Goal: Information Seeking & Learning: Learn about a topic

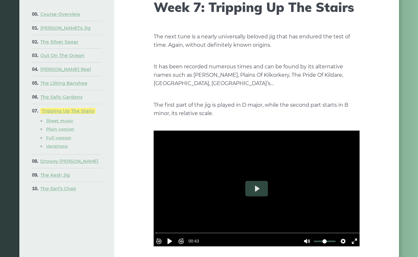
scroll to position [68, 0]
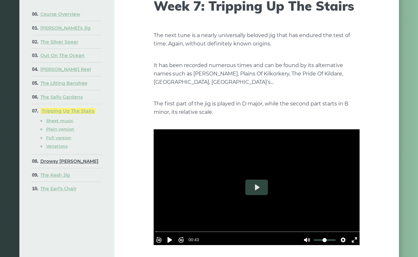
click at [72, 164] on link "Drowsy [PERSON_NAME]" at bounding box center [69, 162] width 58 height 6
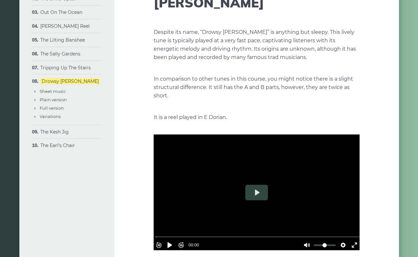
scroll to position [135, 0]
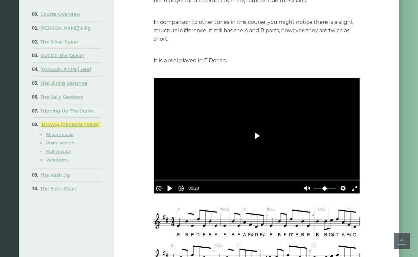
click at [256, 128] on button "Play" at bounding box center [256, 136] width 23 height 16
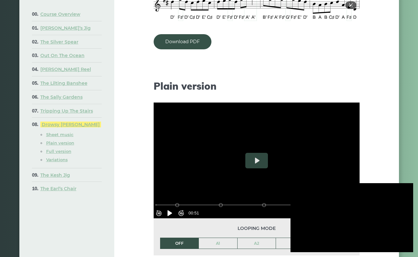
scroll to position [491, 0]
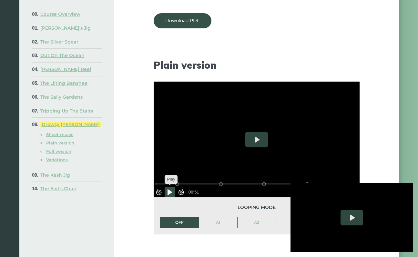
click at [173, 187] on button "Pause Play" at bounding box center [170, 192] width 10 height 10
click at [334, 223] on div at bounding box center [352, 217] width 123 height 69
click at [333, 224] on div at bounding box center [352, 217] width 123 height 69
type input "****"
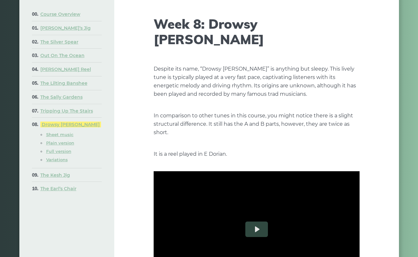
scroll to position [119, 0]
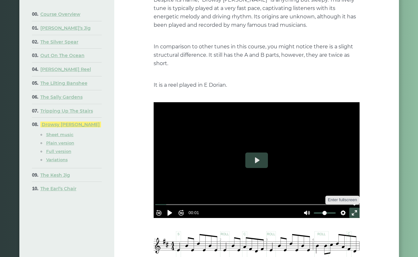
click at [351, 208] on button "Exit fullscreen Enter fullscreen" at bounding box center [354, 213] width 10 height 10
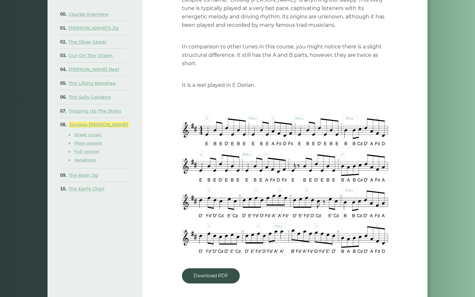
click at [388, 161] on button "Exit fullscreen Enter fullscreen" at bounding box center [383, 155] width 10 height 10
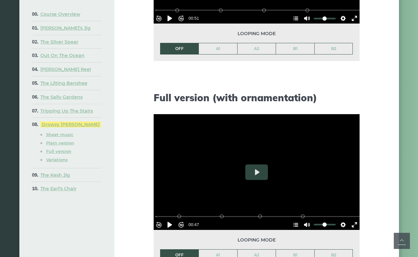
scroll to position [560, 0]
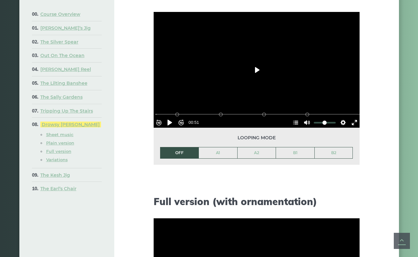
click at [260, 62] on button "Play" at bounding box center [256, 70] width 23 height 16
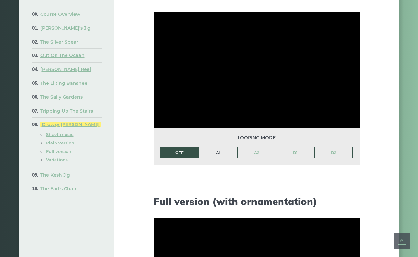
click at [221, 148] on link "A1" at bounding box center [218, 153] width 38 height 11
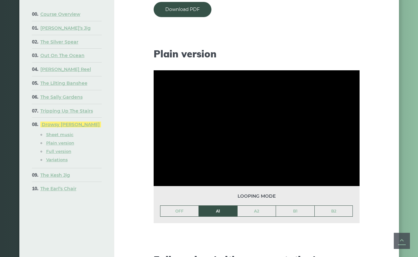
scroll to position [501, 0]
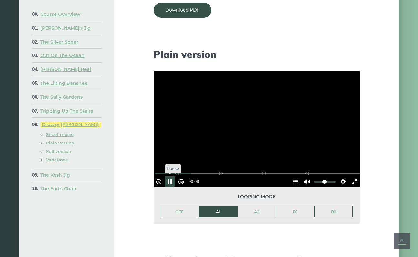
click at [175, 177] on button "Pause Play" at bounding box center [170, 182] width 10 height 10
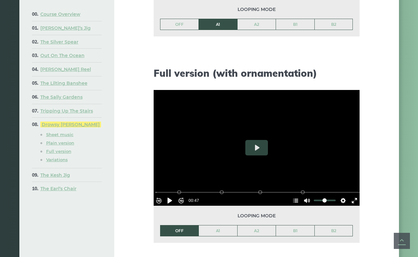
scroll to position [690, 0]
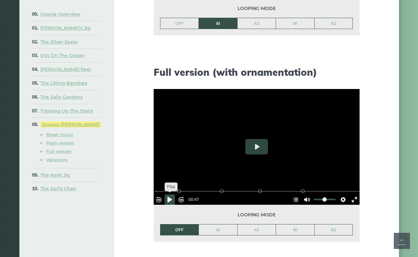
click at [172, 195] on button "Pause Play" at bounding box center [170, 200] width 10 height 10
click at [171, 195] on button "Pause Play" at bounding box center [170, 200] width 10 height 10
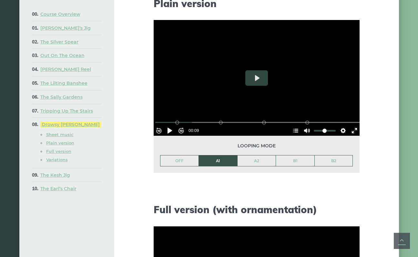
scroll to position [557, 0]
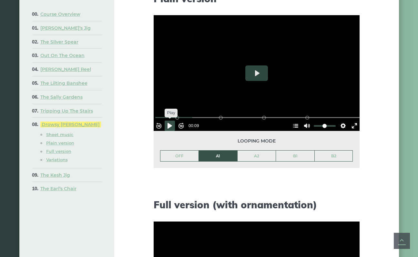
click at [173, 121] on button "Pause Play" at bounding box center [170, 126] width 10 height 10
type input "****"
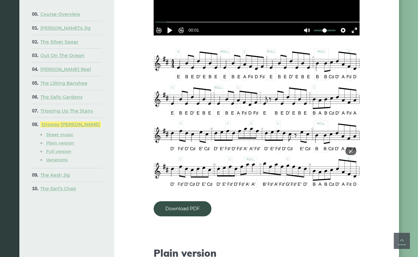
scroll to position [300, 0]
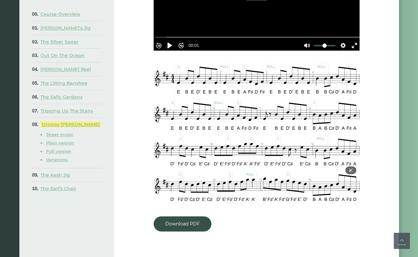
scroll to position [290, 0]
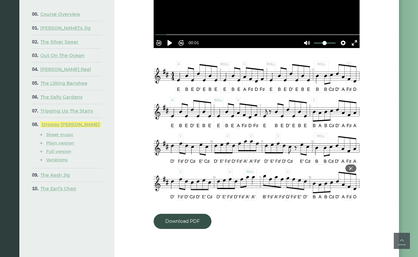
type input "*****"
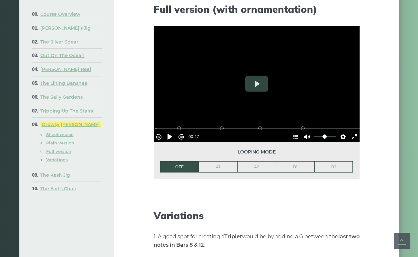
scroll to position [745, 0]
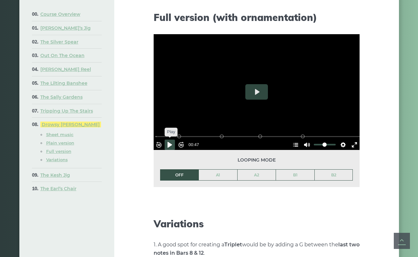
click at [172, 140] on button "Pause Play" at bounding box center [170, 145] width 10 height 10
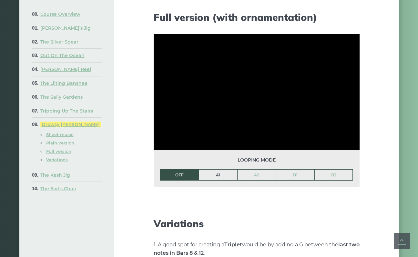
click at [215, 170] on link "A1" at bounding box center [218, 175] width 38 height 11
click at [251, 170] on link "A2" at bounding box center [257, 175] width 38 height 11
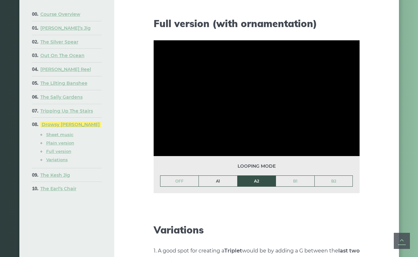
scroll to position [736, 0]
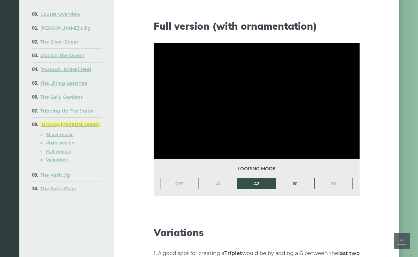
click at [295, 179] on link "B1" at bounding box center [295, 184] width 38 height 11
click at [184, 179] on link "OFF" at bounding box center [180, 184] width 38 height 11
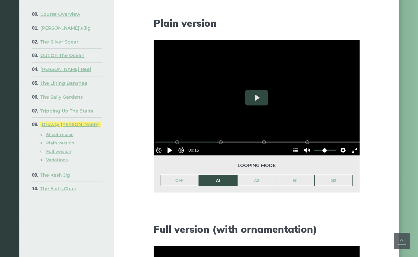
scroll to position [496, 0]
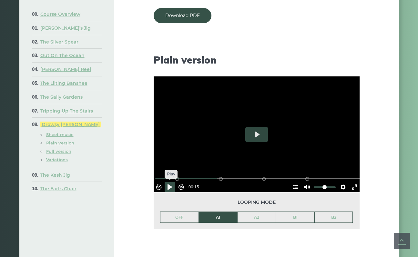
click at [171, 182] on button "Pause Play" at bounding box center [170, 187] width 10 height 10
type input "***"
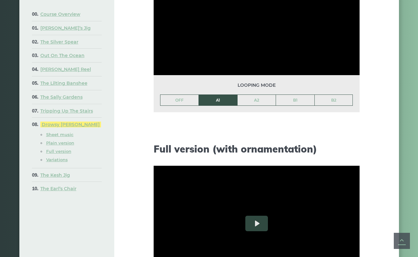
scroll to position [501, 0]
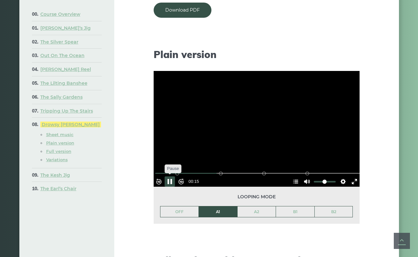
click at [173, 177] on button "Pause Play" at bounding box center [170, 182] width 10 height 10
type input "*****"
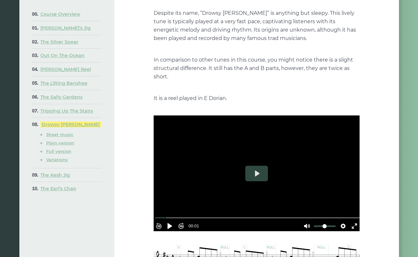
scroll to position [112, 0]
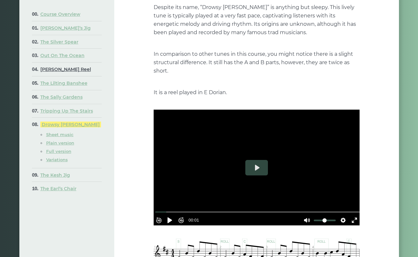
click at [62, 70] on link "[PERSON_NAME] Reel" at bounding box center [65, 70] width 51 height 6
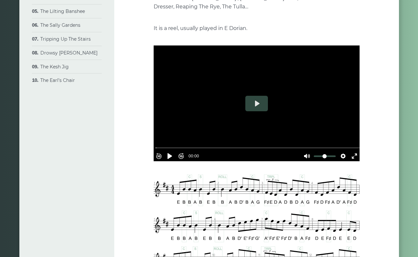
scroll to position [154, 0]
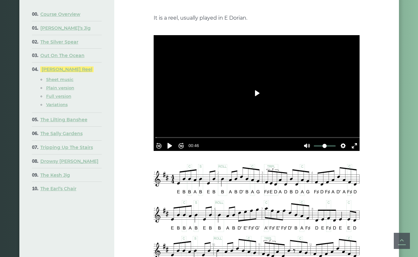
click at [258, 100] on button "Play" at bounding box center [256, 94] width 23 height 16
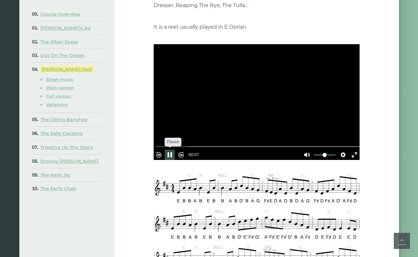
click at [172, 150] on button "Pause Play" at bounding box center [170, 155] width 10 height 10
type input "*****"
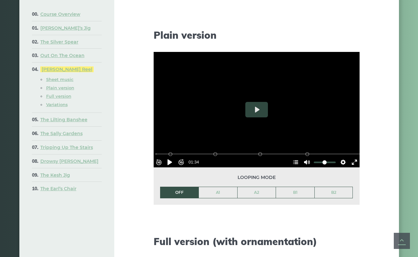
scroll to position [663, 0]
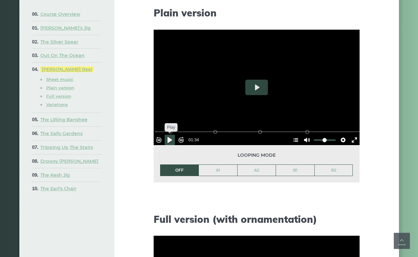
click at [174, 135] on button "Pause Play" at bounding box center [170, 140] width 10 height 10
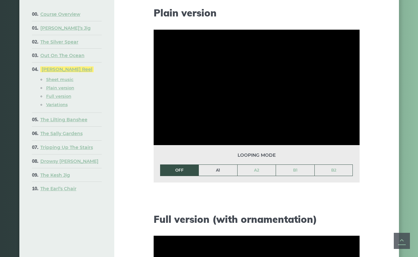
click at [223, 165] on link "A1" at bounding box center [218, 170] width 38 height 11
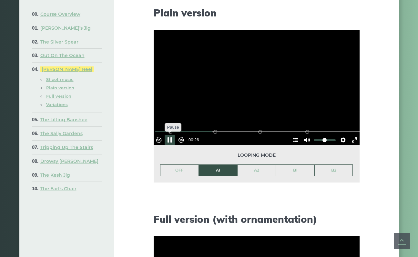
click at [175, 135] on button "Pause Play" at bounding box center [170, 140] width 10 height 10
type input "**"
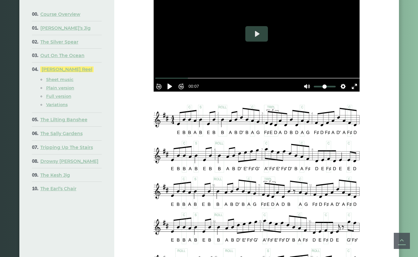
scroll to position [217, 0]
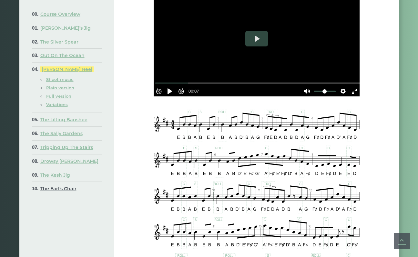
click at [69, 189] on link "The Earl’s Chair" at bounding box center [58, 189] width 36 height 6
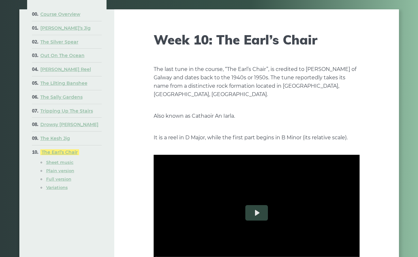
scroll to position [36, 0]
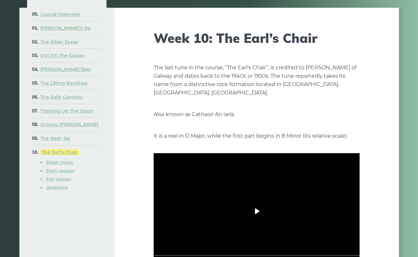
click at [259, 204] on button "Play" at bounding box center [256, 212] width 23 height 16
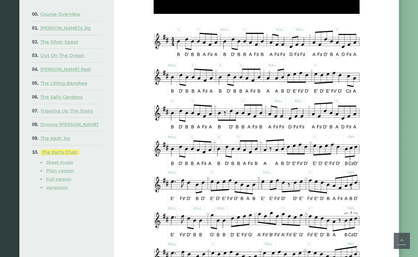
scroll to position [139, 0]
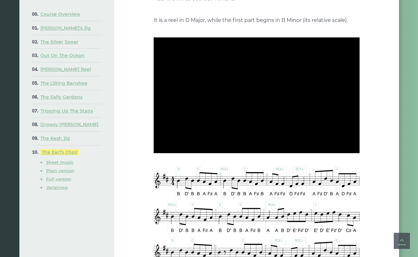
type input "***"
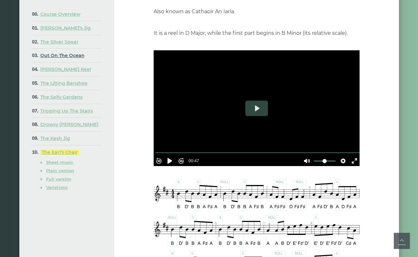
click at [55, 56] on link "Out On The Ocean" at bounding box center [62, 56] width 44 height 6
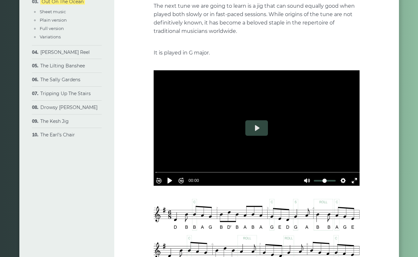
scroll to position [98, 0]
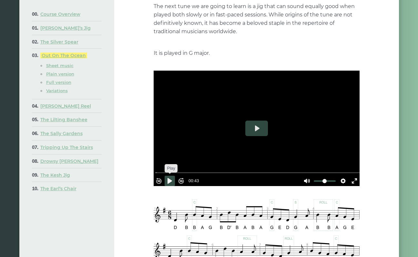
click at [173, 176] on button "Pause Play" at bounding box center [170, 181] width 10 height 10
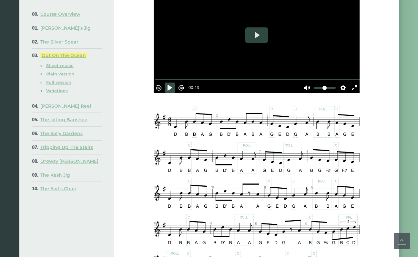
scroll to position [171, 0]
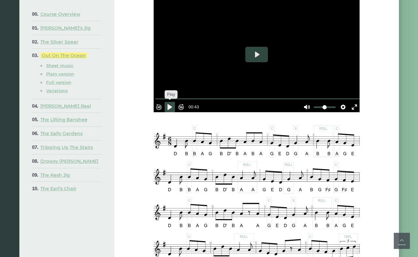
click at [174, 102] on button "Pause Play" at bounding box center [170, 107] width 10 height 10
click at [202, 96] on input "Seek" at bounding box center [257, 99] width 205 height 6
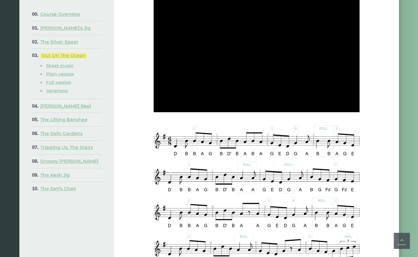
type input "*****"
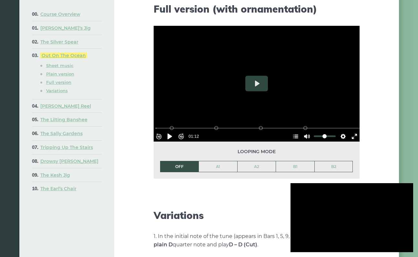
scroll to position [871, 0]
